Goal: Answer question/provide support

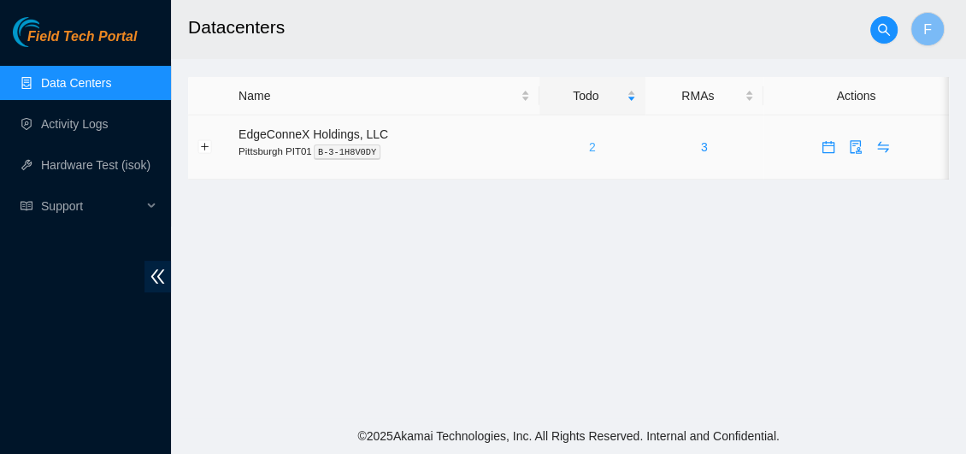
click at [589, 152] on link "2" at bounding box center [592, 147] width 7 height 14
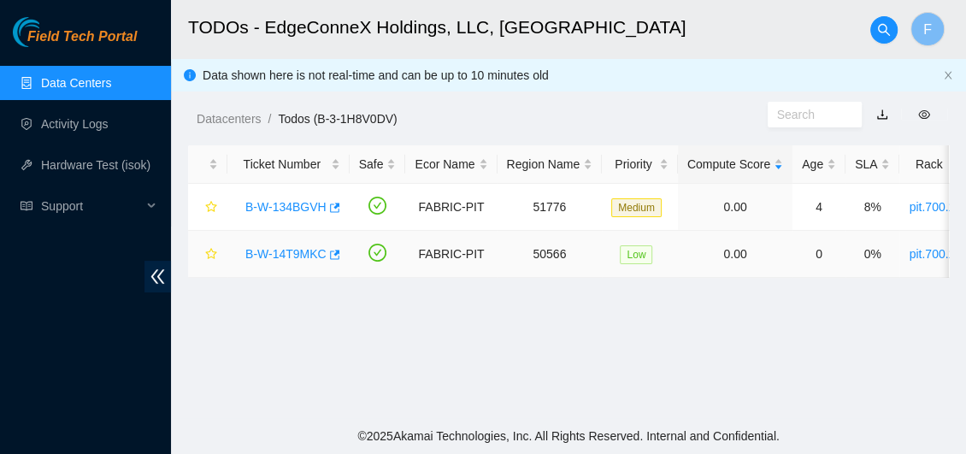
click at [285, 247] on link "B-W-14T9MKC" at bounding box center [285, 254] width 81 height 14
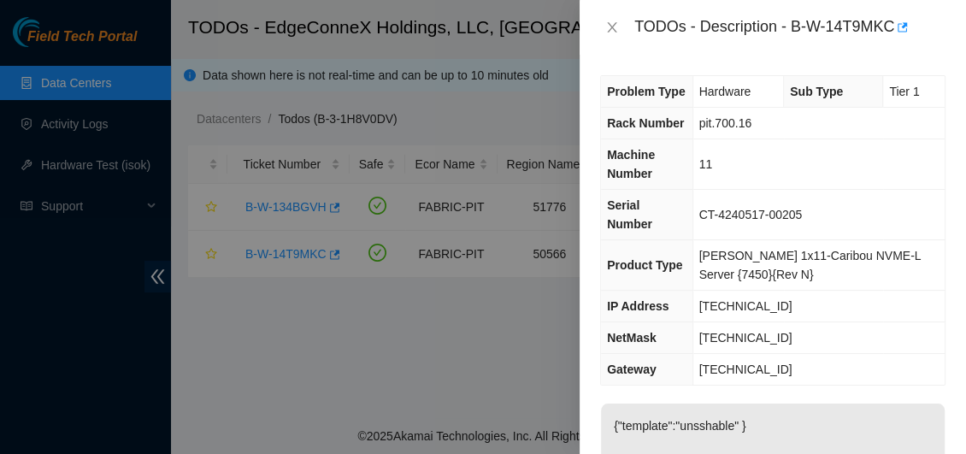
scroll to position [32, 0]
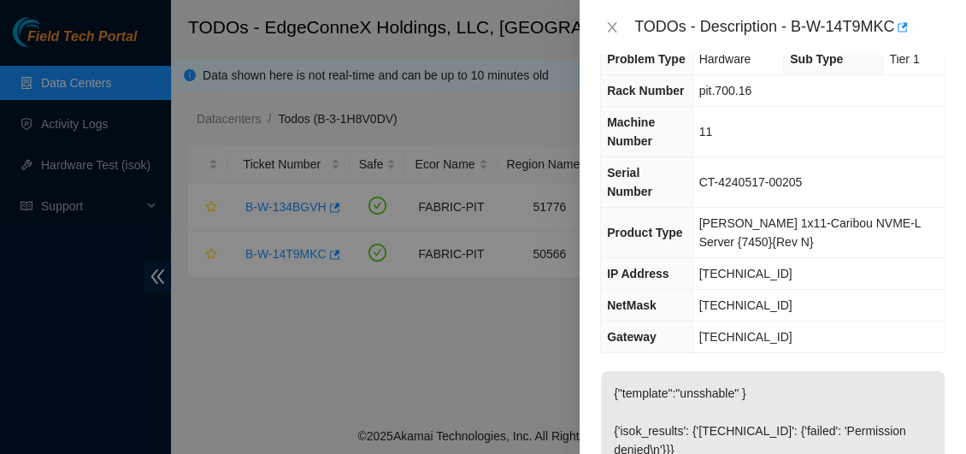
click at [374, 398] on div at bounding box center [483, 227] width 966 height 454
click at [611, 21] on icon "close" at bounding box center [612, 28] width 14 height 14
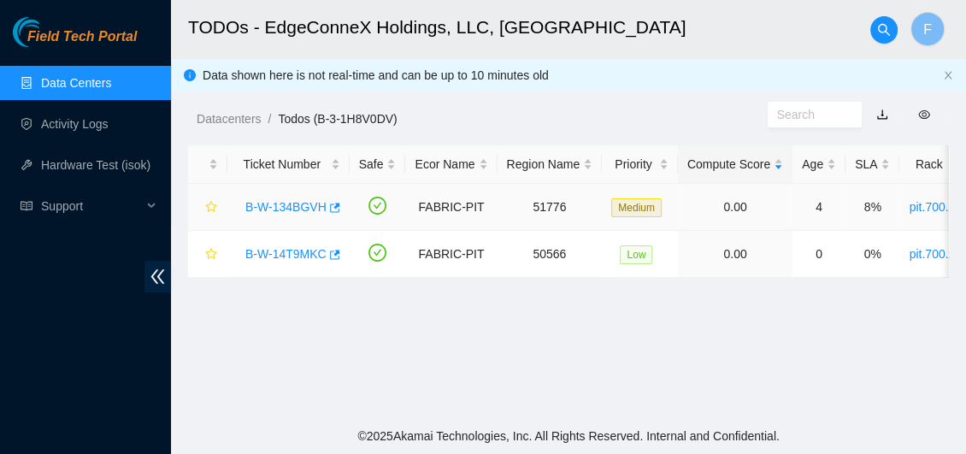
click at [276, 204] on link "B-W-134BGVH" at bounding box center [285, 207] width 81 height 14
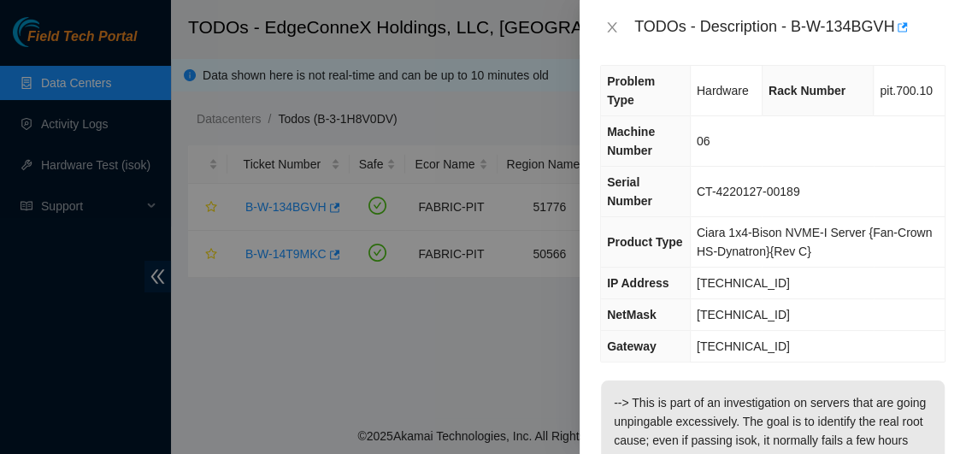
scroll to position [0, 0]
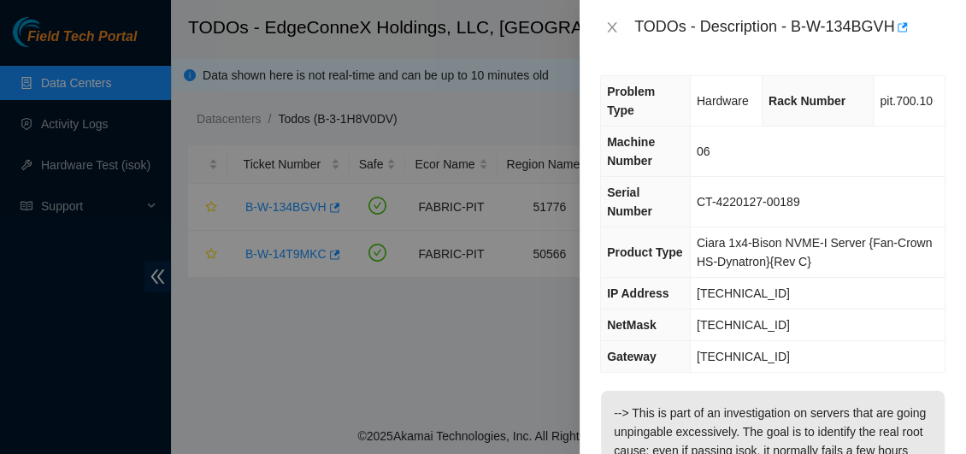
click at [555, 212] on div at bounding box center [483, 227] width 966 height 454
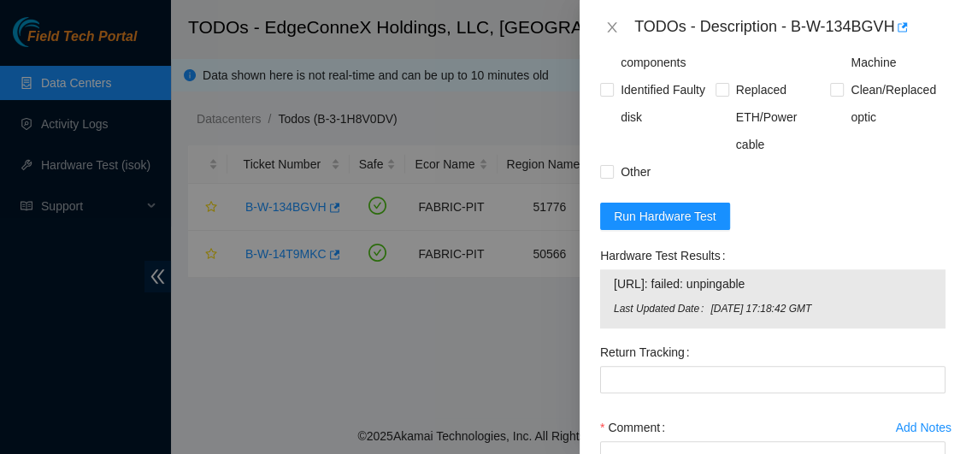
scroll to position [934, 0]
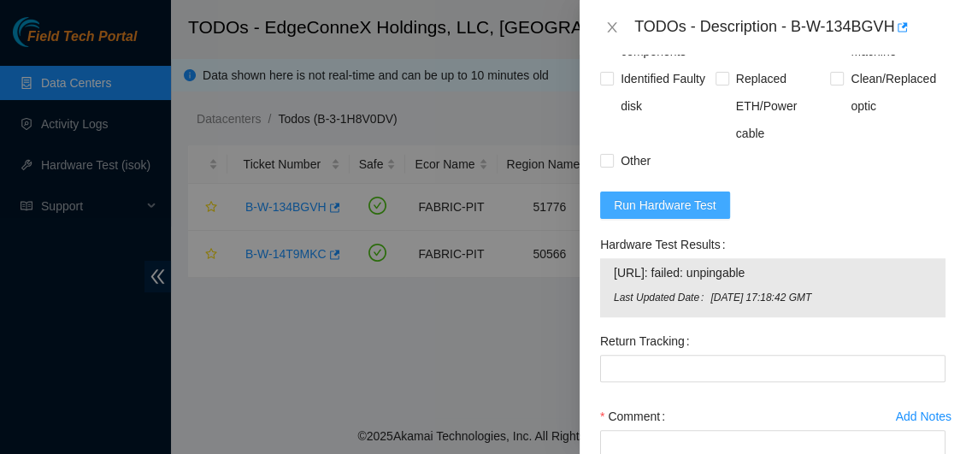
click at [659, 207] on span "Run Hardware Test" at bounding box center [665, 205] width 103 height 19
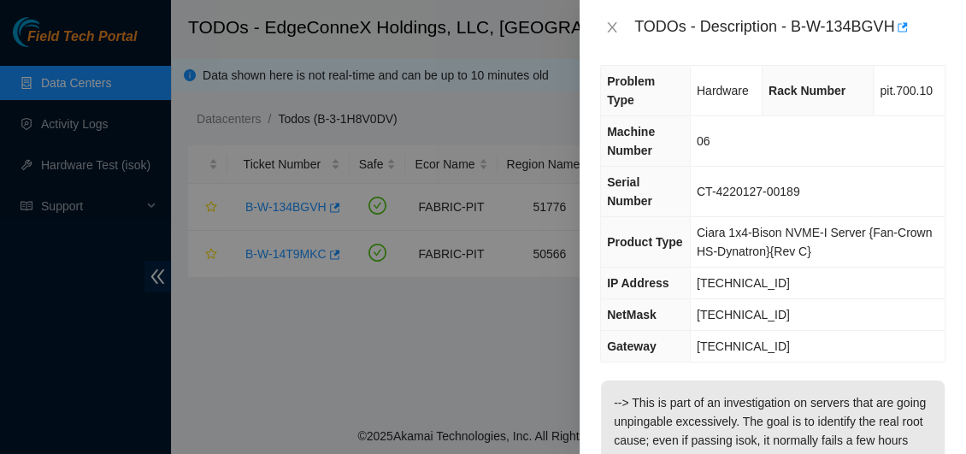
scroll to position [0, 0]
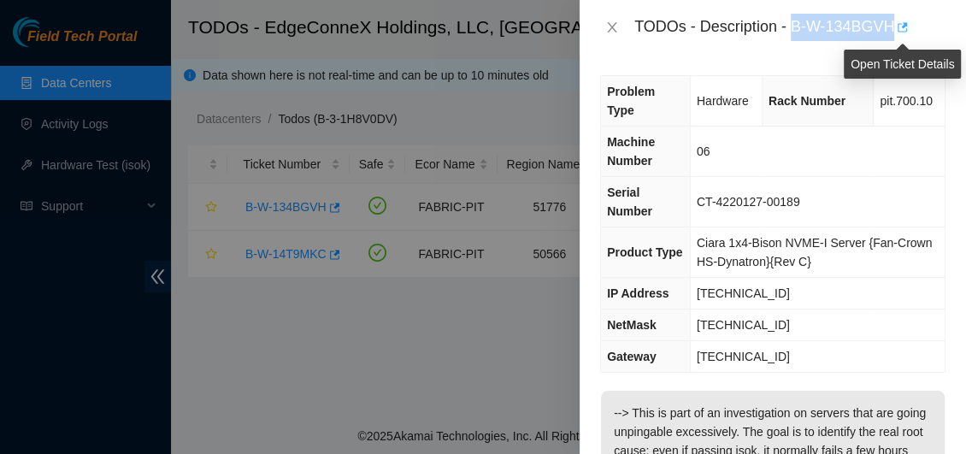
drag, startPoint x: 792, startPoint y: 27, endPoint x: 895, endPoint y: 36, distance: 103.8
click at [895, 36] on div "TODOs - Description - B-W-134BGVH" at bounding box center [789, 27] width 311 height 27
copy div "B-W-134BGVH"
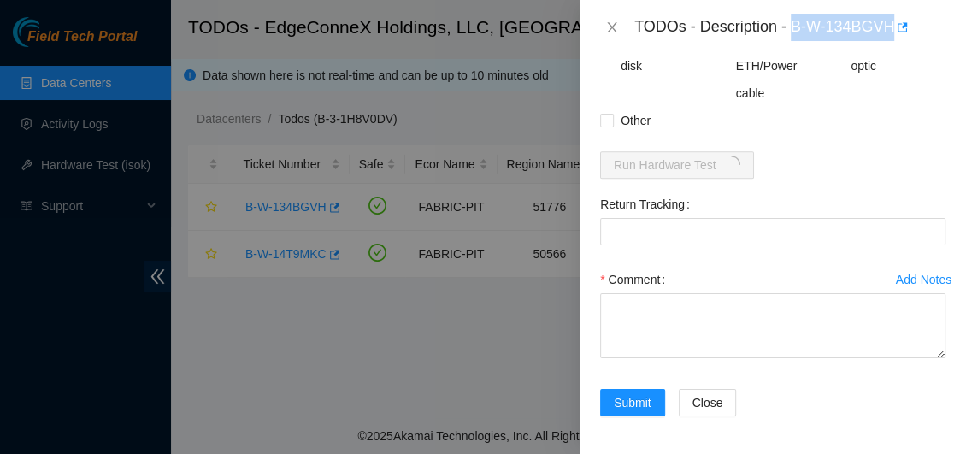
scroll to position [975, 0]
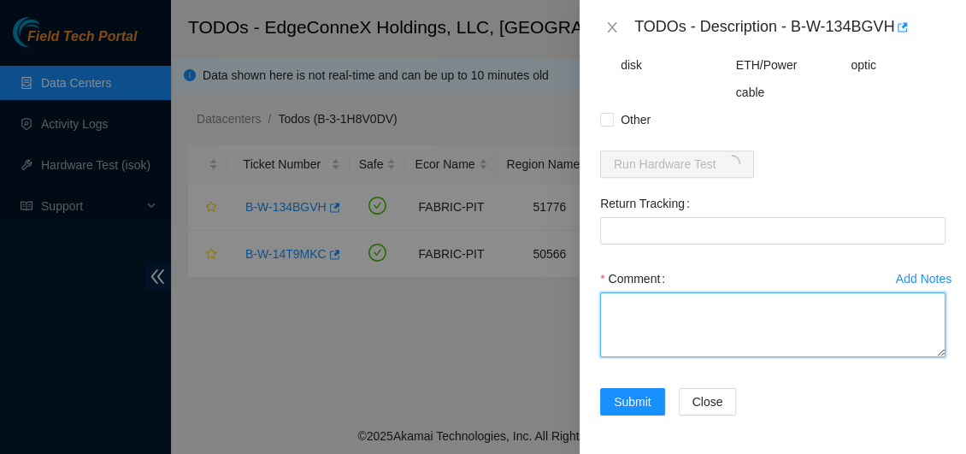
click at [655, 307] on textarea "Comment" at bounding box center [772, 324] width 345 height 65
paste textarea "B-W-134BGVH"
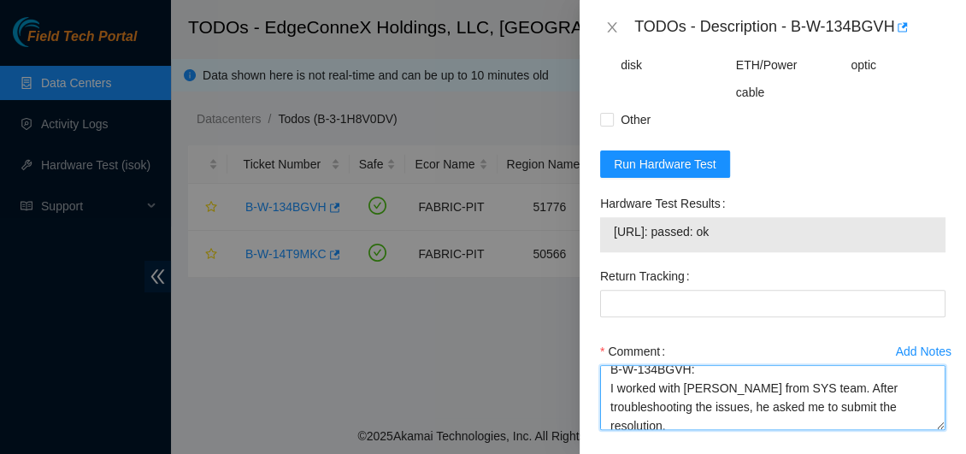
scroll to position [0, 0]
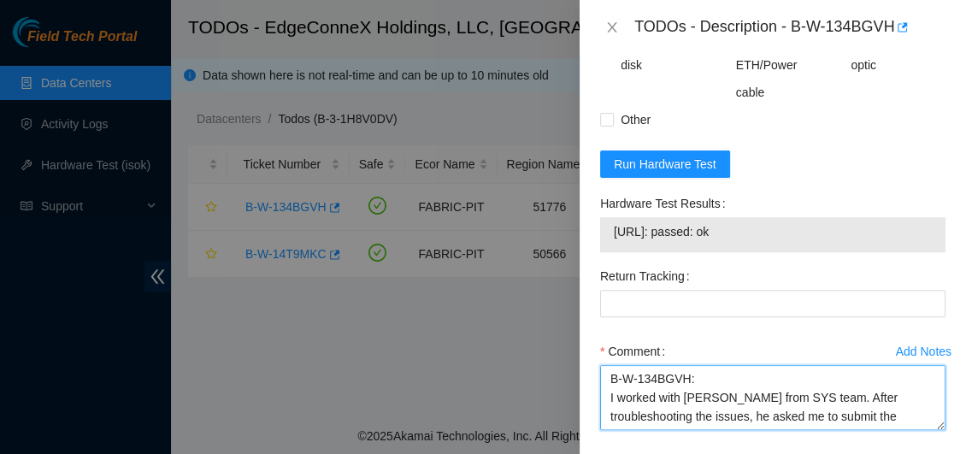
drag, startPoint x: 688, startPoint y: 427, endPoint x: 601, endPoint y: 369, distance: 104.1
click at [601, 369] on textarea "B-W-134BGVH: I worked with JuanaMa Madrigal from SYS team. After troubleshootin…" at bounding box center [772, 397] width 345 height 65
paste textarea "I worked with JuanaMa Madrigal from the"
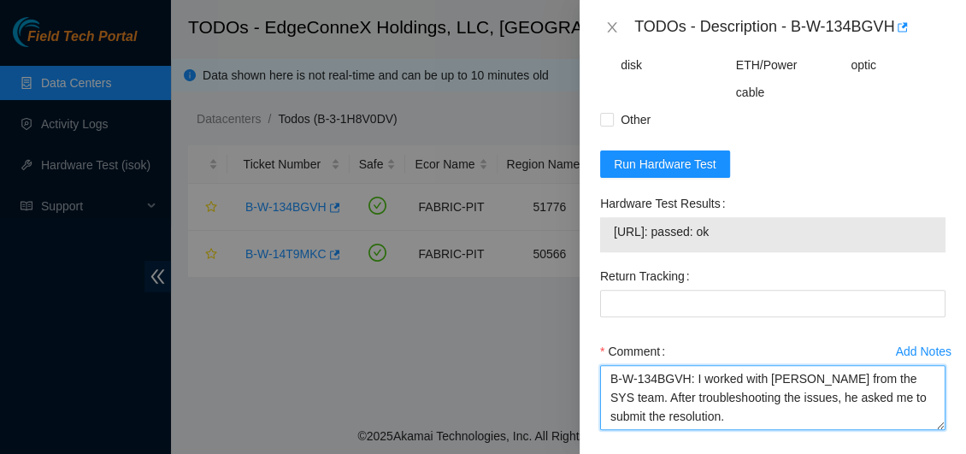
drag, startPoint x: 659, startPoint y: 398, endPoint x: 684, endPoint y: 403, distance: 25.3
click at [661, 398] on textarea "B-W-134BGVH: I worked with JuanaMa Madrigal from the SYS team. After troublesho…" at bounding box center [772, 397] width 345 height 65
click at [829, 418] on textarea "B-W-134BGVH: I worked with JuanaMa Madrigal from the SYS team on this ticket. A…" at bounding box center [772, 397] width 345 height 65
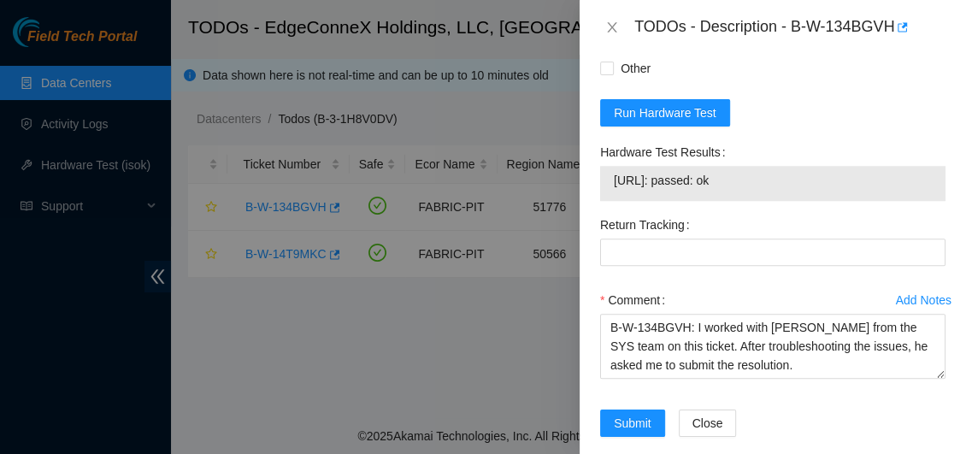
scroll to position [1042, 0]
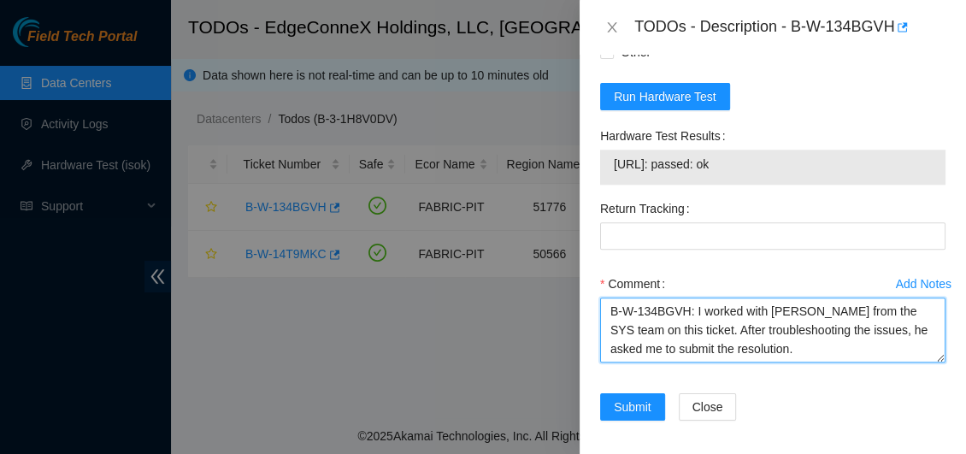
click at [815, 350] on textarea "B-W-134BGVH: I worked with JuanaMa Madrigal from the SYS team on this ticket. A…" at bounding box center [772, 330] width 345 height 65
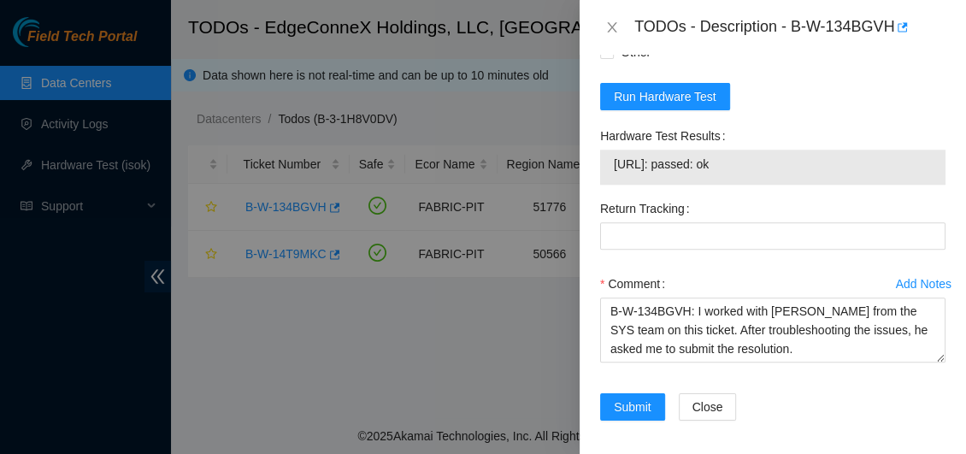
drag, startPoint x: 758, startPoint y: 162, endPoint x: 611, endPoint y: 162, distance: 147.1
click at [611, 162] on div "23.15.36.233: passed: ok" at bounding box center [772, 167] width 345 height 35
copy tbody "23.15.36.233: passed: ok"
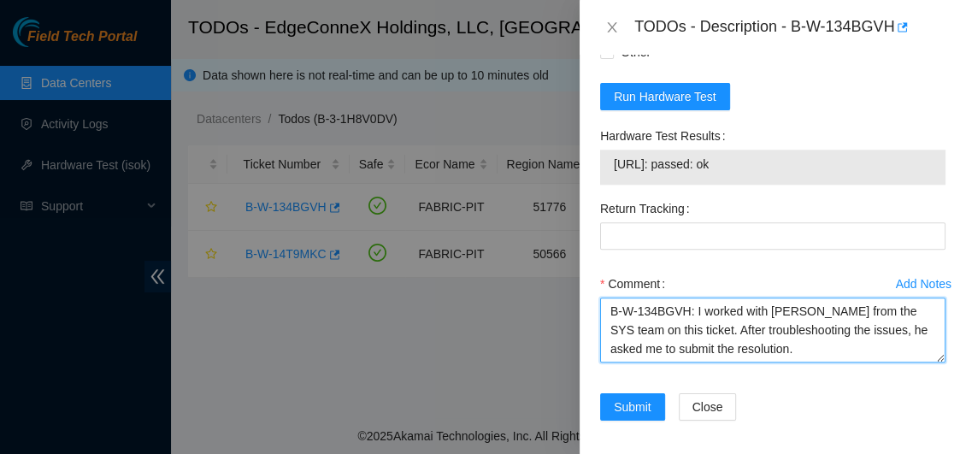
click at [823, 353] on textarea "B-W-134BGVH: I worked with JuanaMa Madrigal from the SYS team on this ticket. A…" at bounding box center [772, 330] width 345 height 65
click at [692, 310] on textarea "B-W-134BGVH: I worked with JuanaMa Madrigal from the SYS team on this ticket. A…" at bounding box center [772, 330] width 345 height 65
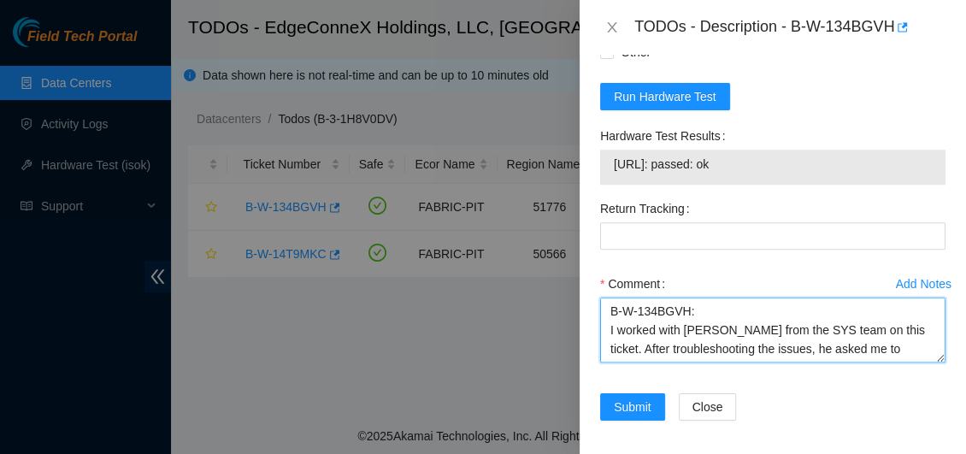
click at [692, 310] on textarea "B-W-134BGVH: I worked with JuanaMa Madrigal from the SYS team on this ticket. A…" at bounding box center [772, 330] width 345 height 65
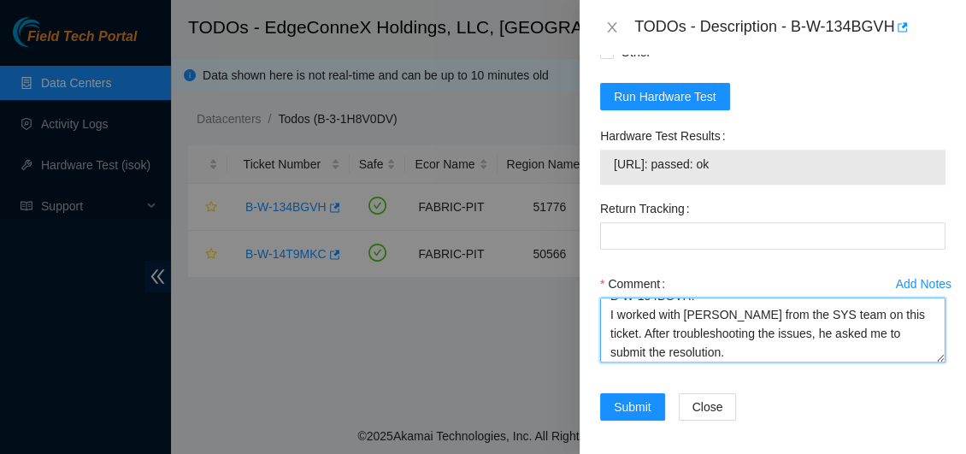
scroll to position [18, 0]
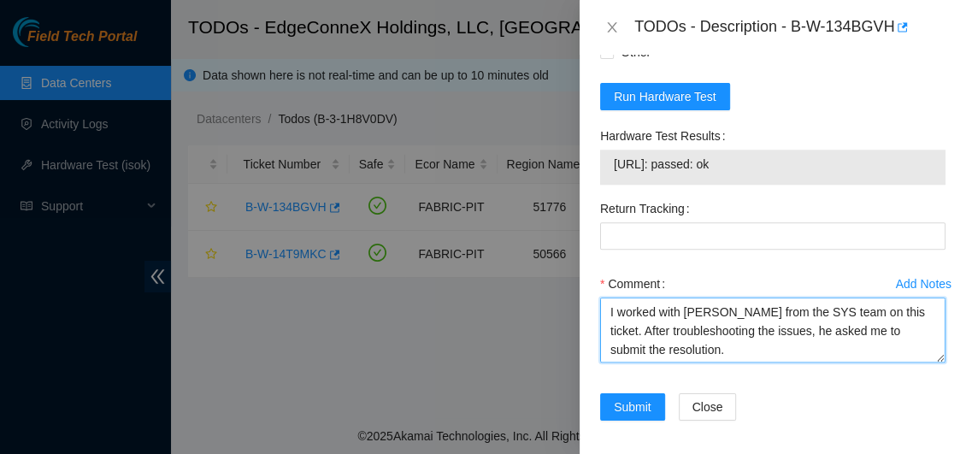
click at [757, 350] on textarea "B-W-134BGVH: I worked with JuanaMa Madrigal from the SYS team on this ticket. A…" at bounding box center [772, 330] width 345 height 65
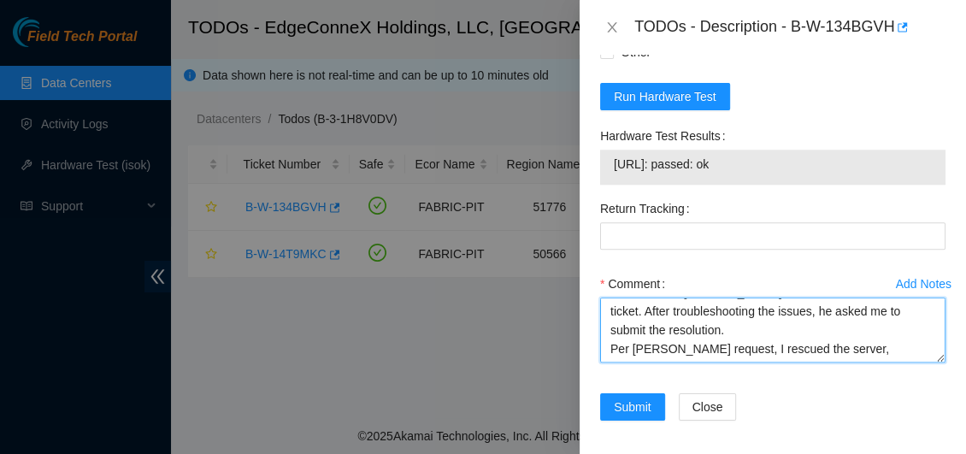
scroll to position [51, 0]
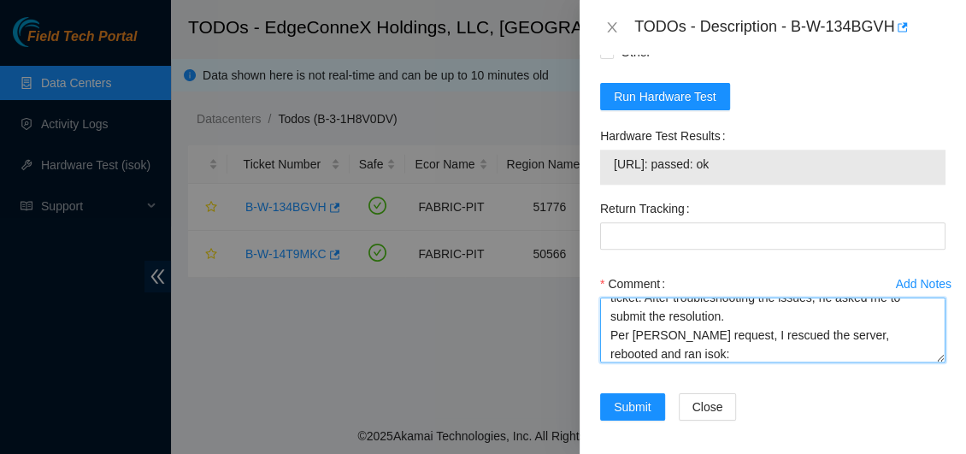
paste textarea "23.15.36.233: passed: ok"
click at [798, 351] on textarea "B-W-134BGVH: I worked with JuanaMa Madrigal from the SYS team on this ticket. A…" at bounding box center [772, 330] width 345 height 65
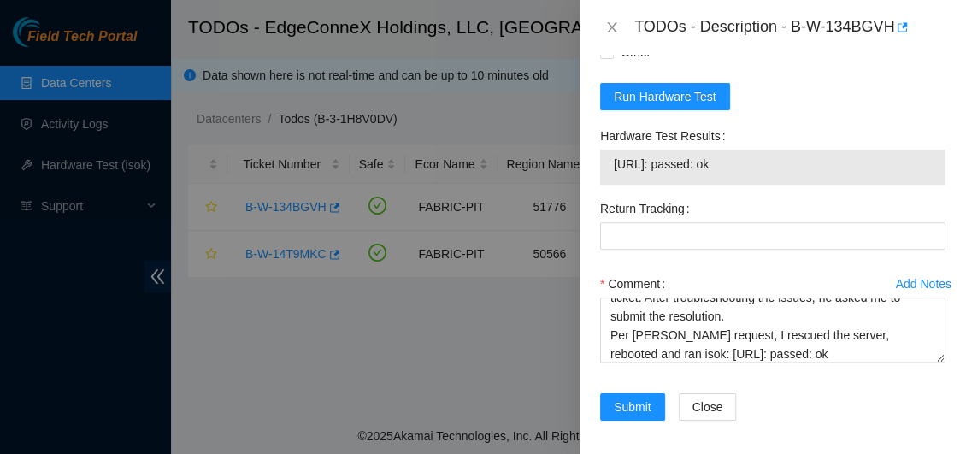
click at [597, 327] on div "Add Notes Comment B-W-134BGVH: I worked with JuanaMa Madrigal from the SYS team…" at bounding box center [772, 331] width 359 height 123
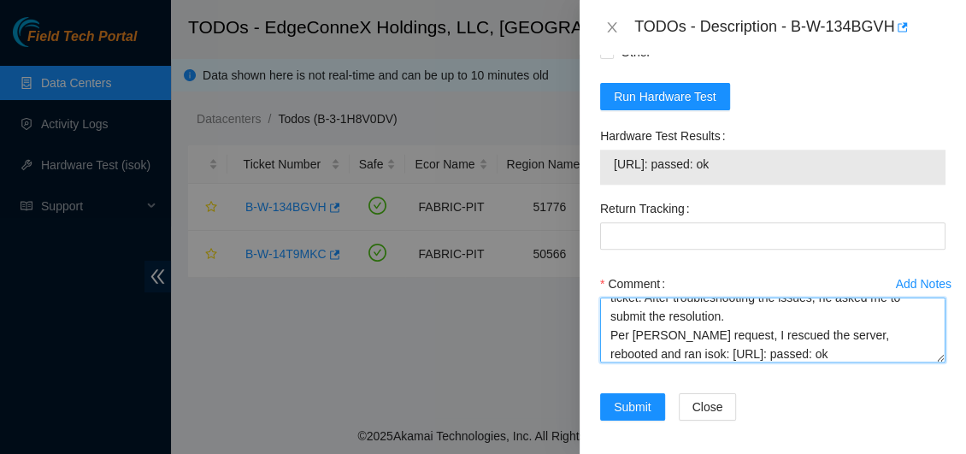
click at [792, 346] on textarea "B-W-134BGVH: I worked with JuanaMa Madrigal from the SYS team on this ticket. A…" at bounding box center [772, 330] width 345 height 65
paste textarea "I collaborated with JuanaMa Madrigal from the SYS team on this ticket. After tr…"
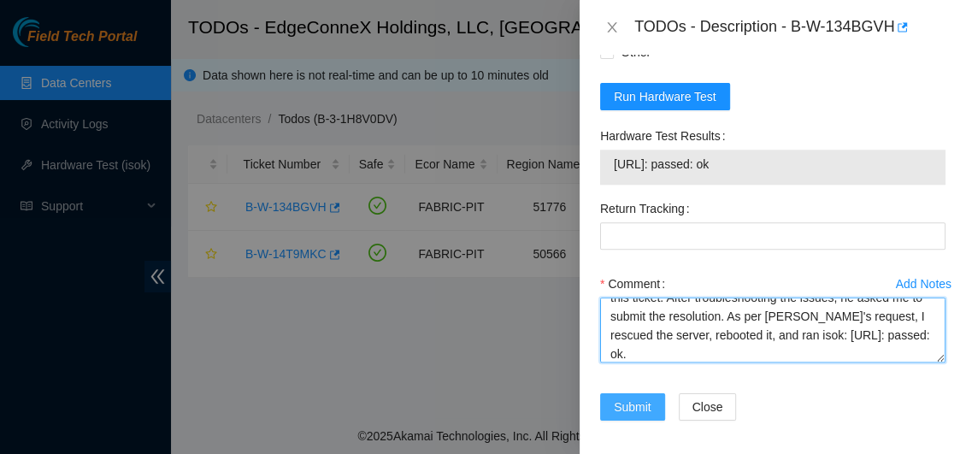
type textarea "B-W-134BGVH: I collaborated with JuanaMa Madrigal from the SYS team on this tic…"
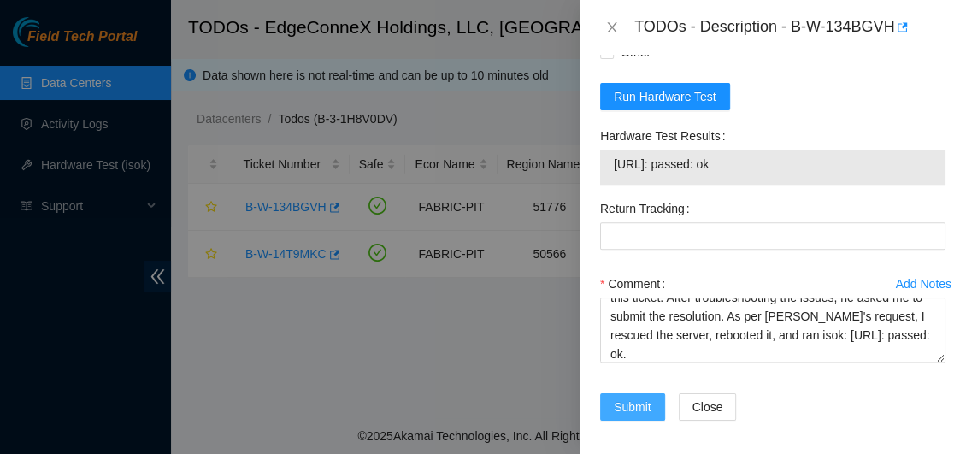
click at [619, 404] on span "Submit" at bounding box center [633, 407] width 38 height 19
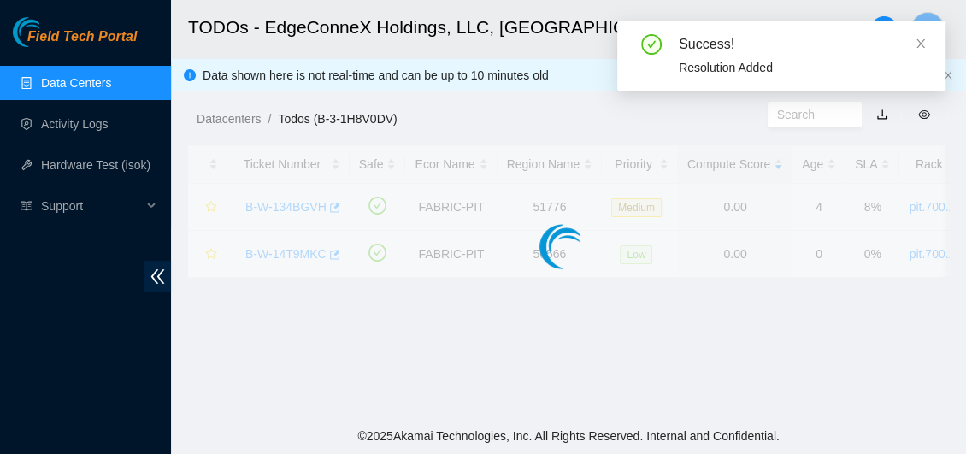
scroll to position [604, 0]
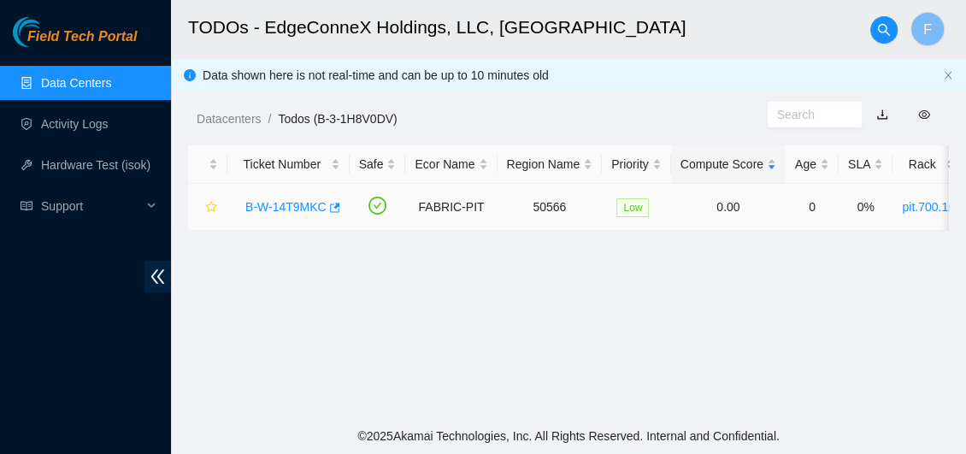
click at [930, 211] on link "pit.700.16" at bounding box center [928, 207] width 53 height 14
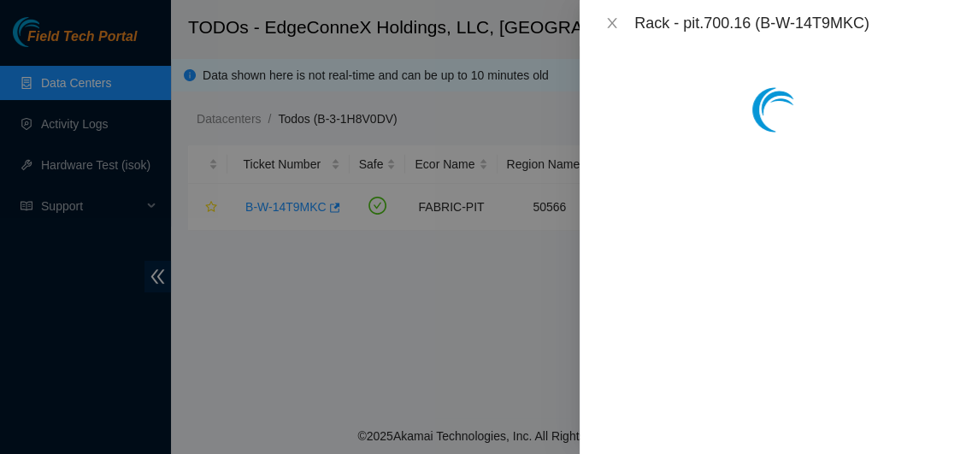
scroll to position [1142, 0]
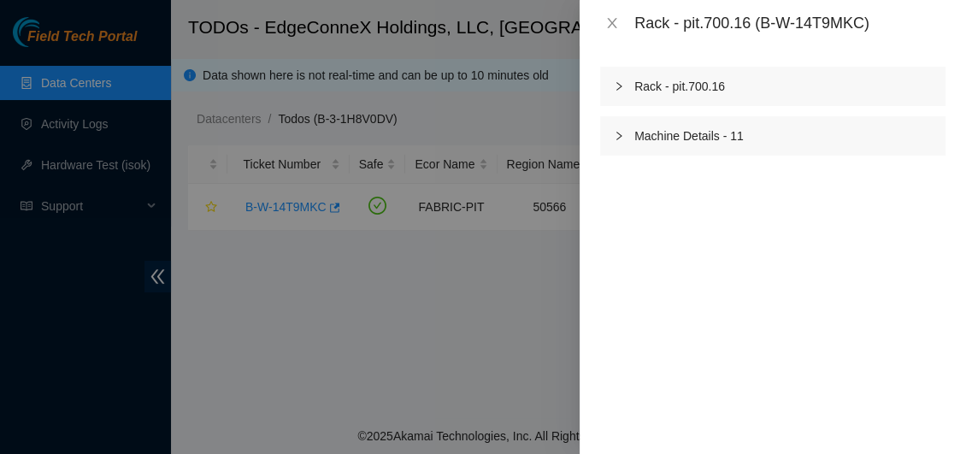
click at [798, 229] on div "Rack - pit.700.16 Machine Details - 11" at bounding box center [773, 250] width 387 height 408
click at [608, 16] on icon "close" at bounding box center [612, 23] width 14 height 14
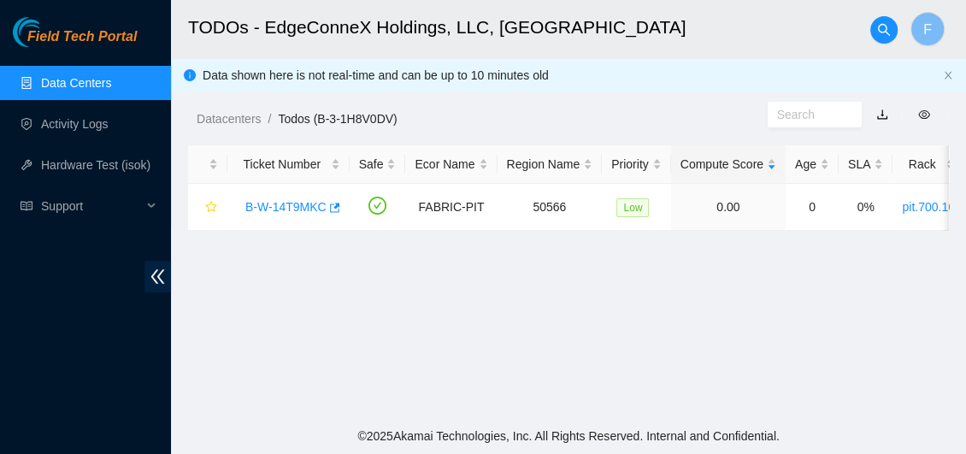
scroll to position [604, 0]
click at [300, 205] on link "B-W-14T9MKC" at bounding box center [285, 207] width 81 height 14
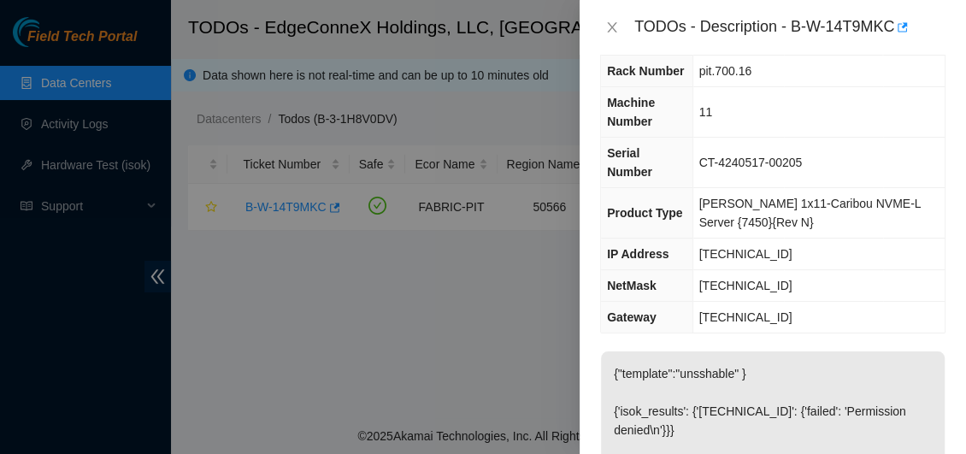
scroll to position [0, 0]
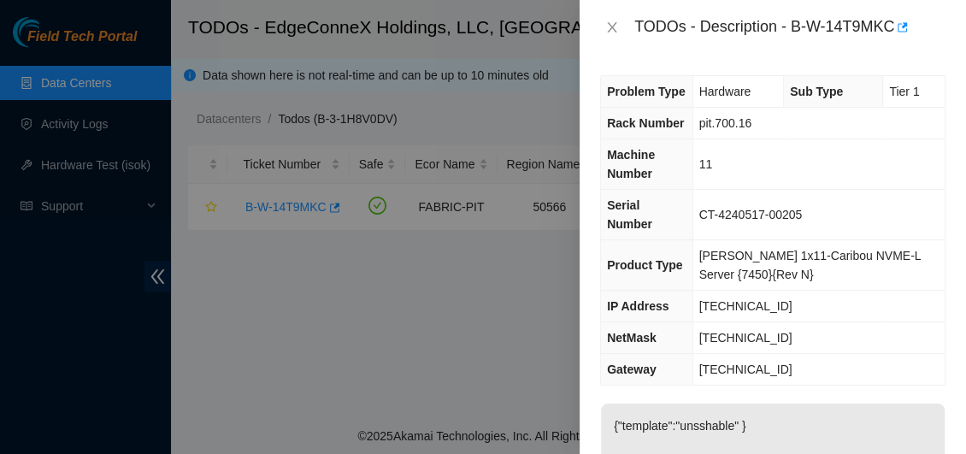
click at [784, 331] on span "255.255.255.224" at bounding box center [745, 338] width 93 height 14
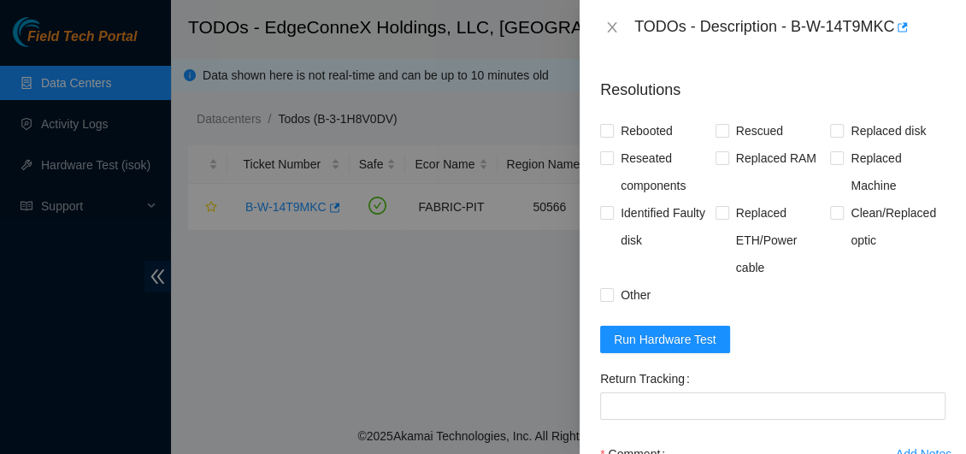
scroll to position [844, 0]
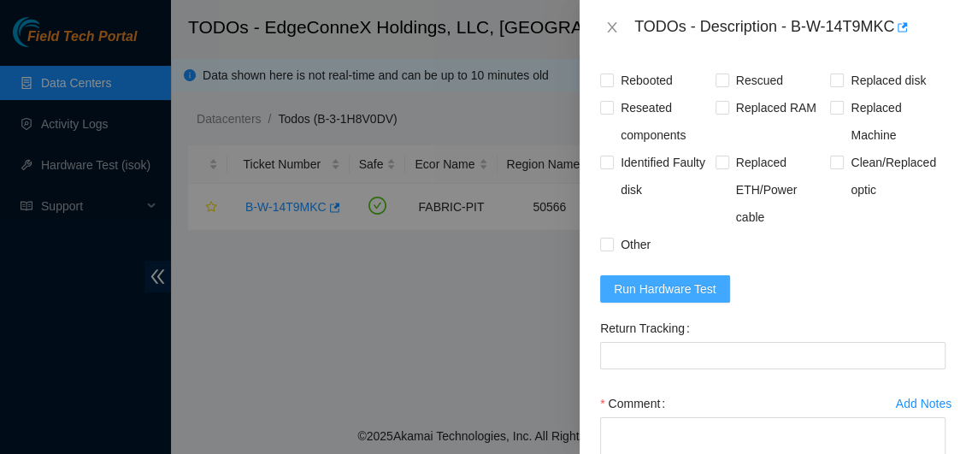
click at [687, 298] on span "Run Hardware Test" at bounding box center [665, 289] width 103 height 19
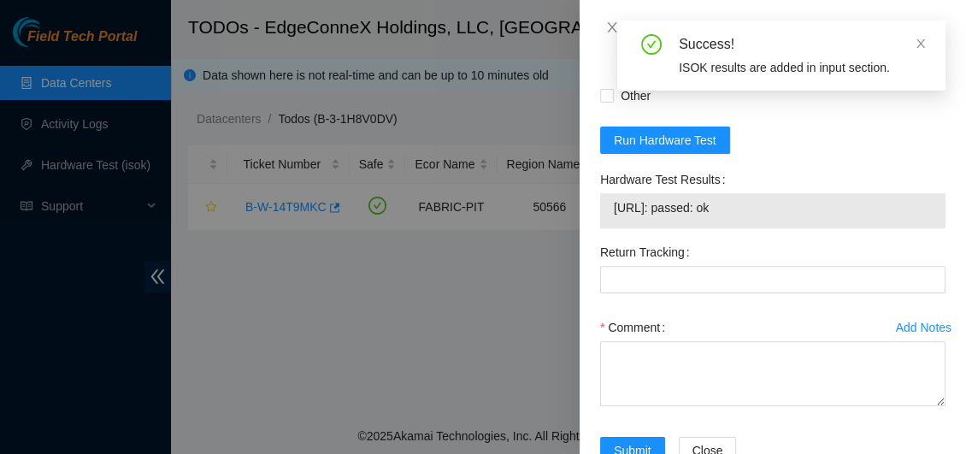
scroll to position [990, 0]
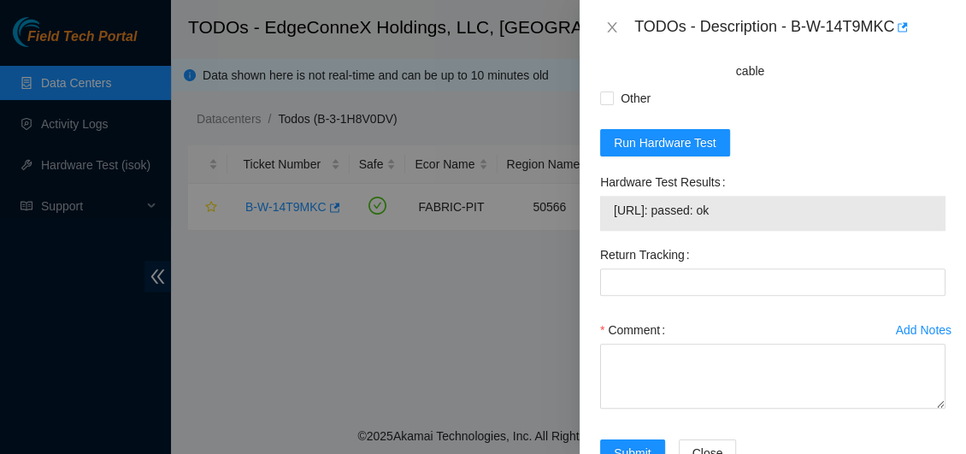
drag, startPoint x: 764, startPoint y: 225, endPoint x: 611, endPoint y: 228, distance: 152.2
click at [611, 228] on div "23.215.62.174: passed: ok" at bounding box center [772, 213] width 345 height 35
copy tbody "23.215.62.174: passed: ok"
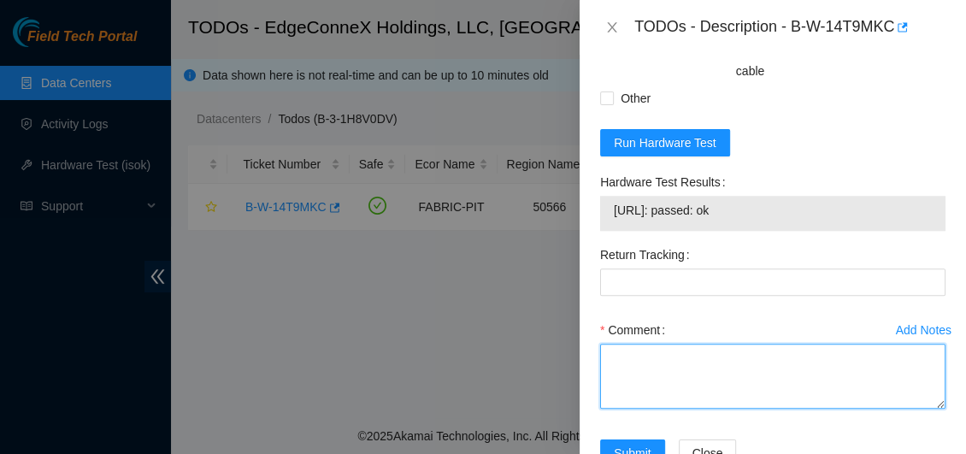
click at [624, 380] on textarea "Comment" at bounding box center [772, 376] width 345 height 65
paste textarea "23.215.62.174: passed: ok"
click at [610, 376] on textarea "23.215.62.174: passed: ok" at bounding box center [772, 376] width 345 height 65
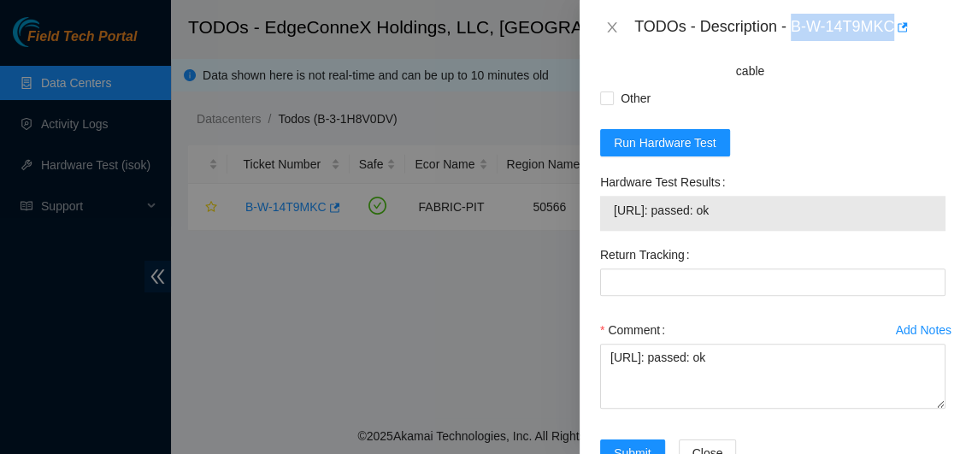
drag, startPoint x: 791, startPoint y: 28, endPoint x: 891, endPoint y: 25, distance: 100.1
click at [891, 25] on div "TODOs - Description - B-W-14T9MKC" at bounding box center [789, 27] width 311 height 27
copy div "B-W-14T9MKC"
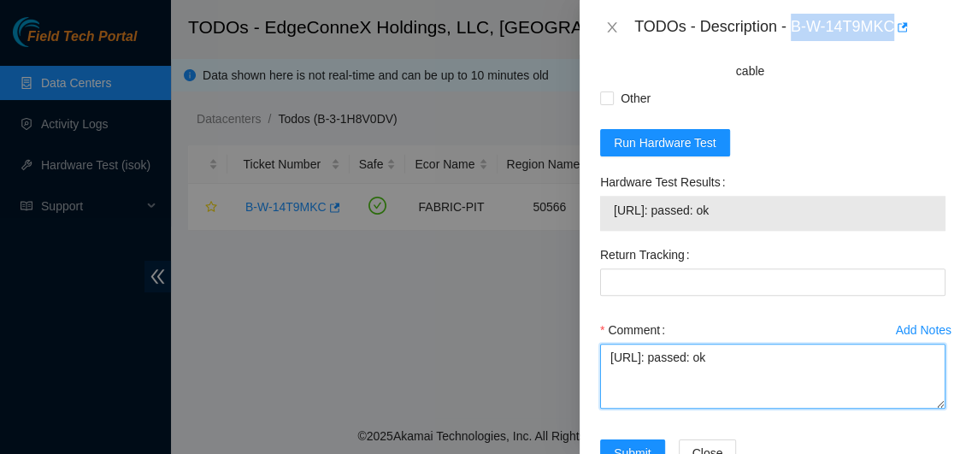
click at [617, 373] on textarea "23.215.62.174: passed: ok" at bounding box center [772, 376] width 345 height 65
paste textarea "B-W-14T9MKC"
type textarea "B-W-14T9MKC: Powered down 23.215.62.174: passed: ok"
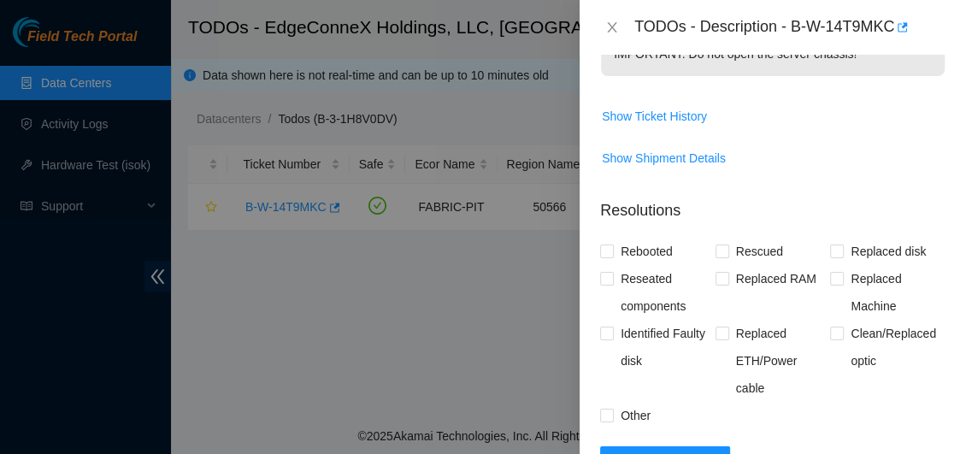
scroll to position [700, 0]
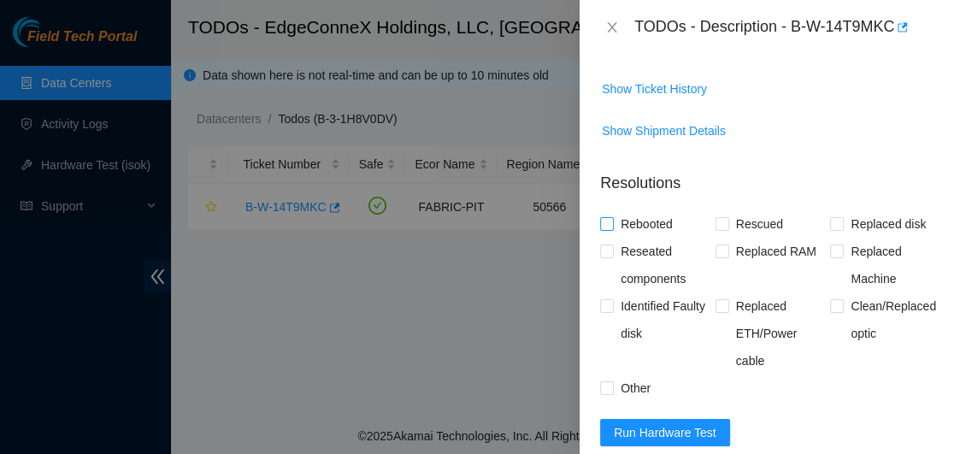
click at [611, 229] on input "Rebooted" at bounding box center [606, 223] width 12 height 12
checkbox input "true"
click at [723, 231] on span at bounding box center [723, 224] width 14 height 14
click at [723, 229] on input "Rescued" at bounding box center [722, 223] width 12 height 12
checkbox input "true"
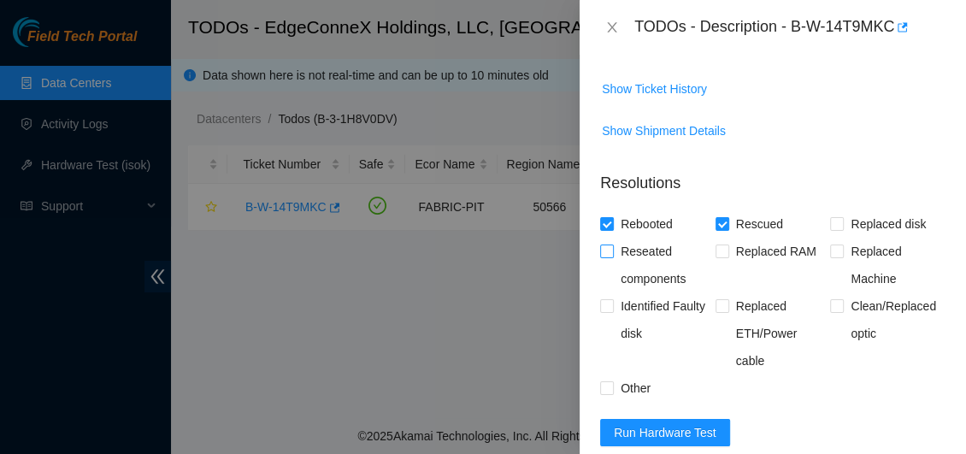
click at [605, 257] on input "Reseated components" at bounding box center [606, 251] width 12 height 12
checkbox input "true"
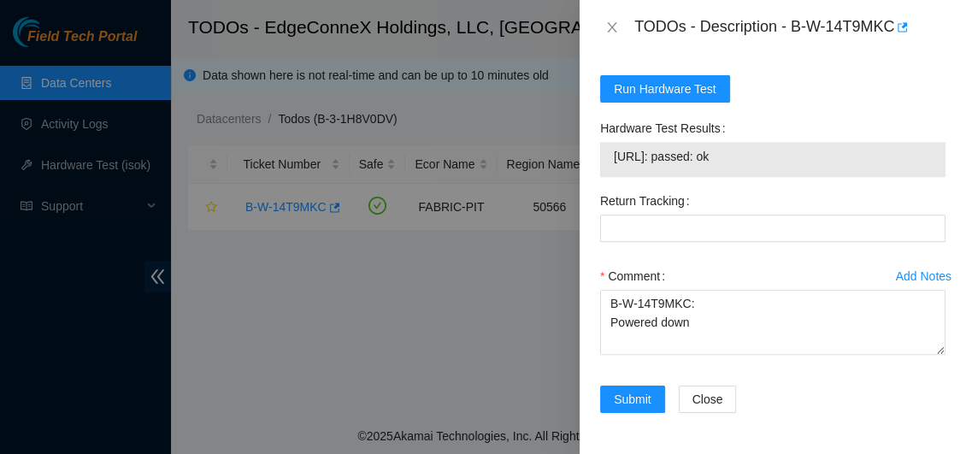
scroll to position [1060, 0]
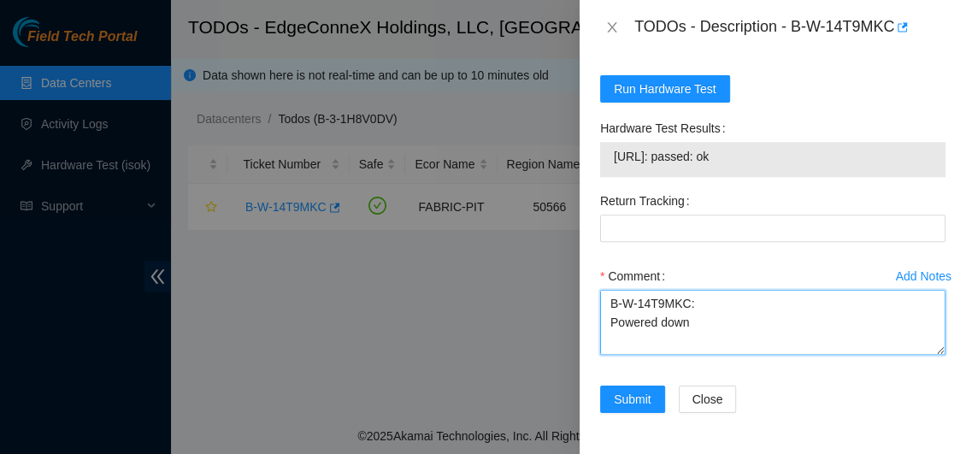
click at [703, 328] on textarea "B-W-14T9MKC: Powered down 23.215.62.174: passed: ok" at bounding box center [772, 322] width 345 height 65
click at [634, 351] on textarea "B-W-14T9MKC: Powered down Rescued Res 23.215.62.174: passed: ok" at bounding box center [772, 322] width 345 height 65
paste textarea "B-W-14T9MKC"
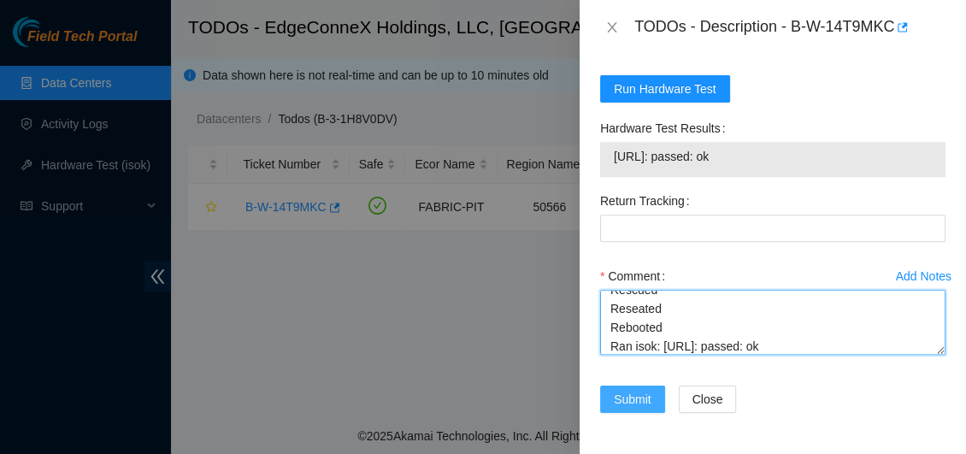
type textarea "B-W-14T9MKC: Powered down Rescued Reseated Rebooted Ran isok: 23.215.62.174: pa…"
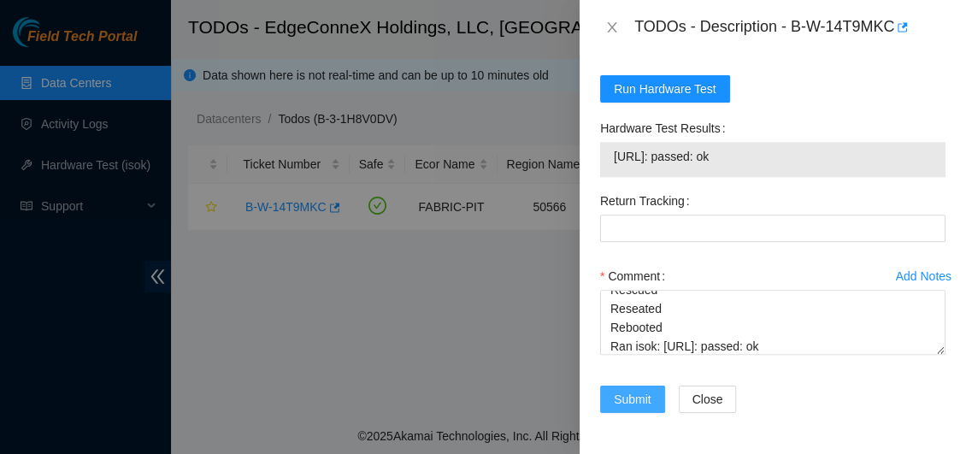
click at [639, 399] on span "Submit" at bounding box center [633, 399] width 38 height 19
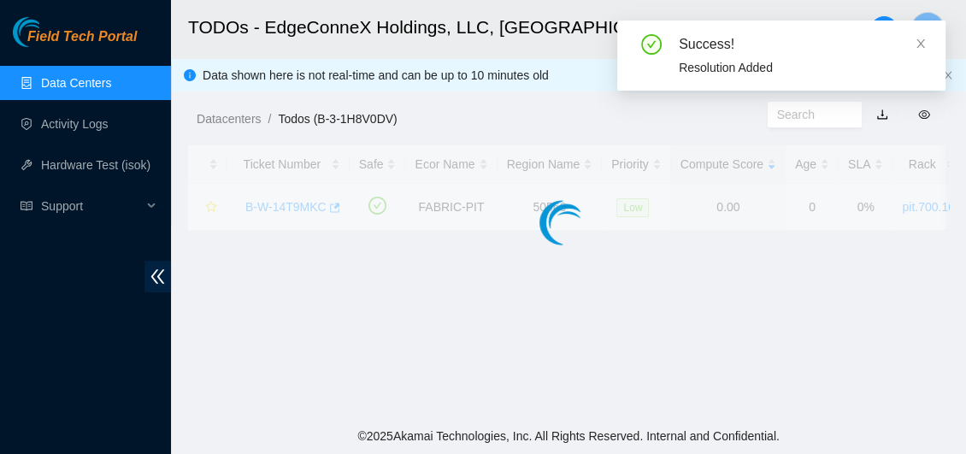
scroll to position [609, 0]
